Goal: Navigation & Orientation: Find specific page/section

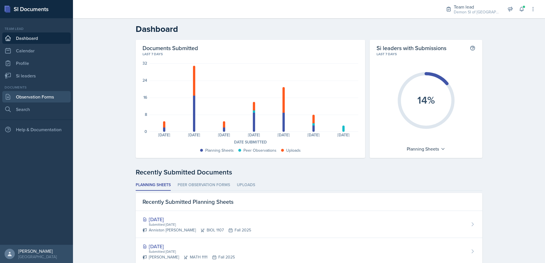
click at [25, 95] on link "Observation Forms" at bounding box center [36, 96] width 68 height 11
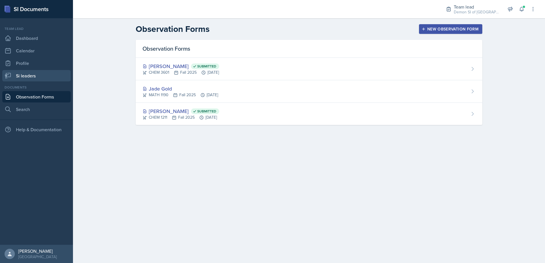
click at [38, 80] on link "Si leaders" at bounding box center [36, 75] width 68 height 11
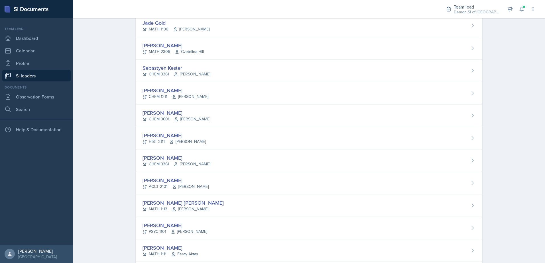
scroll to position [365, 0]
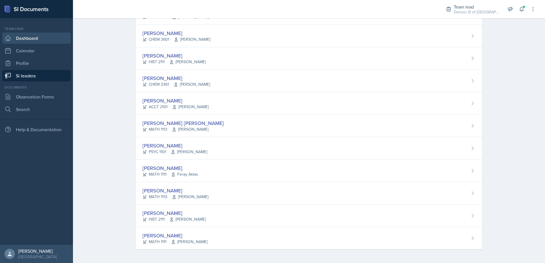
click at [48, 42] on link "Dashboard" at bounding box center [36, 38] width 68 height 11
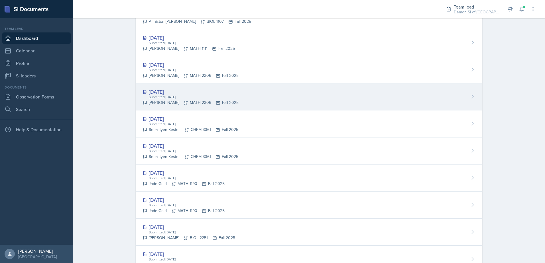
scroll to position [228, 0]
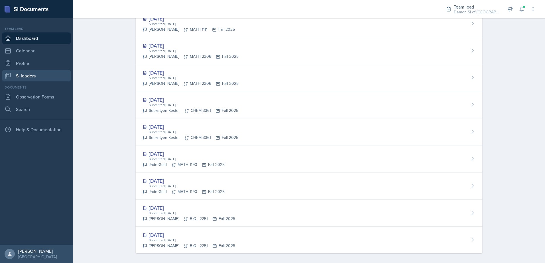
click at [44, 76] on link "Si leaders" at bounding box center [36, 75] width 68 height 11
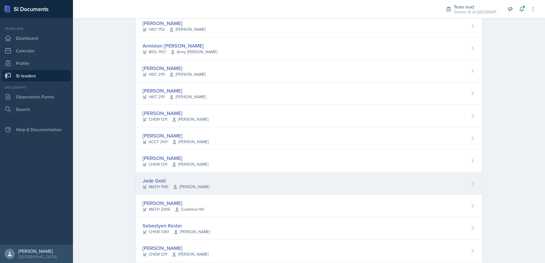
scroll to position [114, 0]
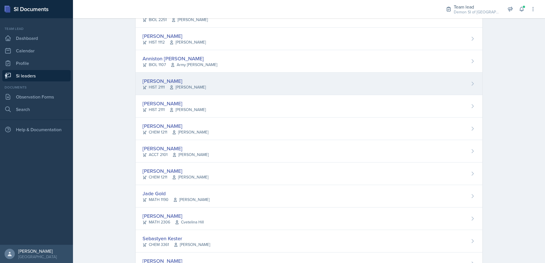
click at [155, 77] on div "[PERSON_NAME]" at bounding box center [174, 81] width 63 height 8
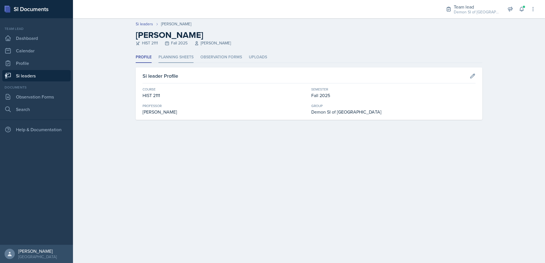
click at [169, 62] on li "Planning Sheets" at bounding box center [176, 57] width 35 height 11
